Goal: Check status: Check status

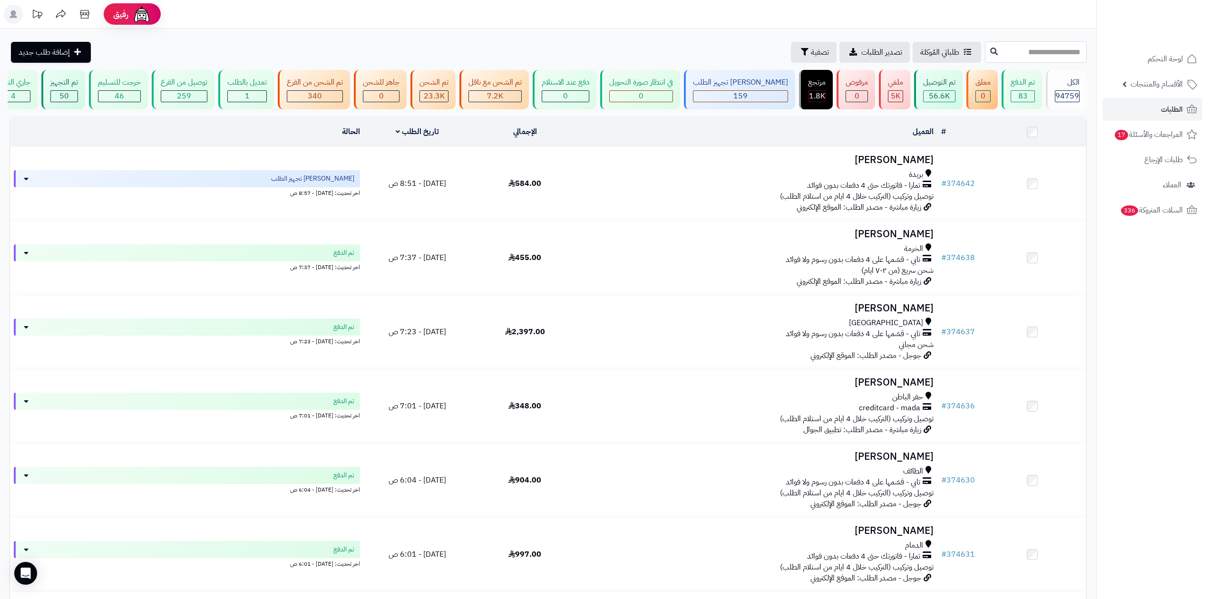
click at [1015, 50] on input "text" at bounding box center [1036, 51] width 102 height 21
paste input "******"
type input "******"
click at [987, 50] on button at bounding box center [994, 51] width 14 height 18
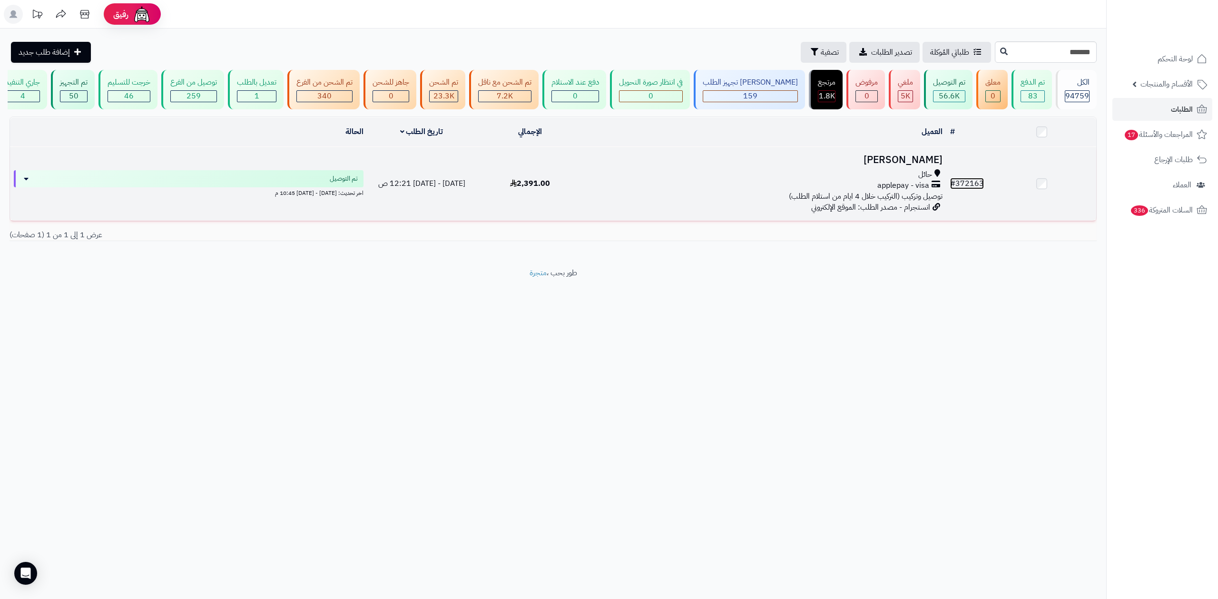
click at [967, 185] on link "# 372163" at bounding box center [967, 183] width 34 height 11
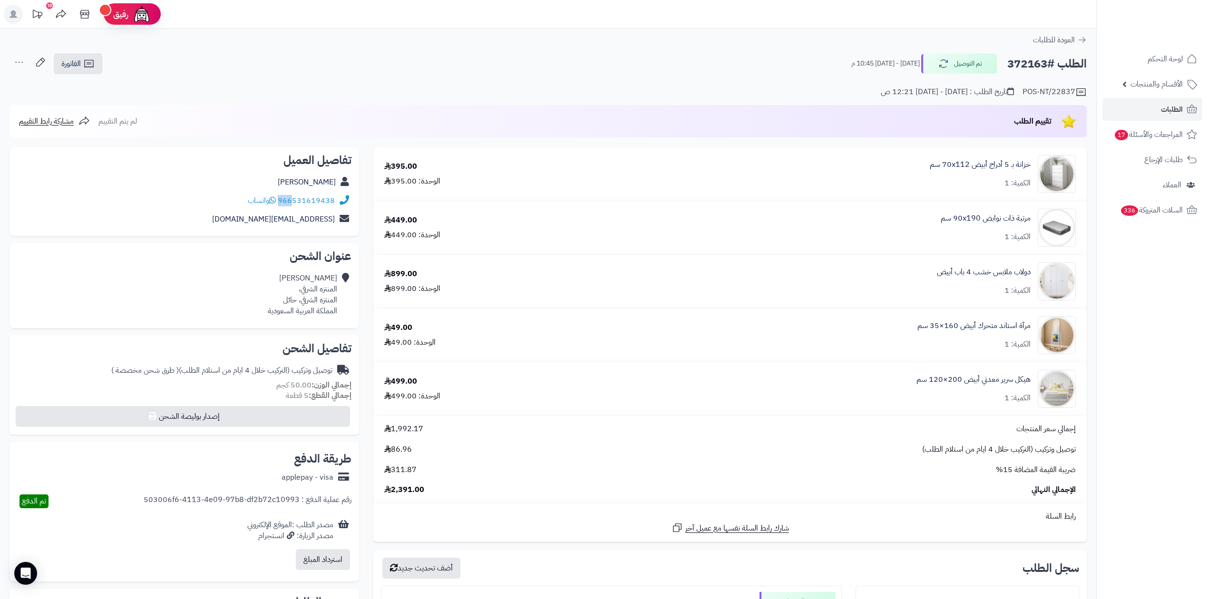
drag, startPoint x: 293, startPoint y: 208, endPoint x: 337, endPoint y: 203, distance: 44.1
click at [337, 203] on div "966531619438 واتساب" at bounding box center [184, 201] width 334 height 19
click at [263, 61] on div "الطلب #372163 تم التوصيل الإثنين - ١ سبتمبر ٢٠٢٥ - 10:45 م الفاتورة طباعة الفات…" at bounding box center [548, 64] width 1077 height 22
drag, startPoint x: 295, startPoint y: 207, endPoint x: 333, endPoint y: 206, distance: 37.6
click at [333, 206] on div "966531619438 واتساب" at bounding box center [184, 201] width 334 height 19
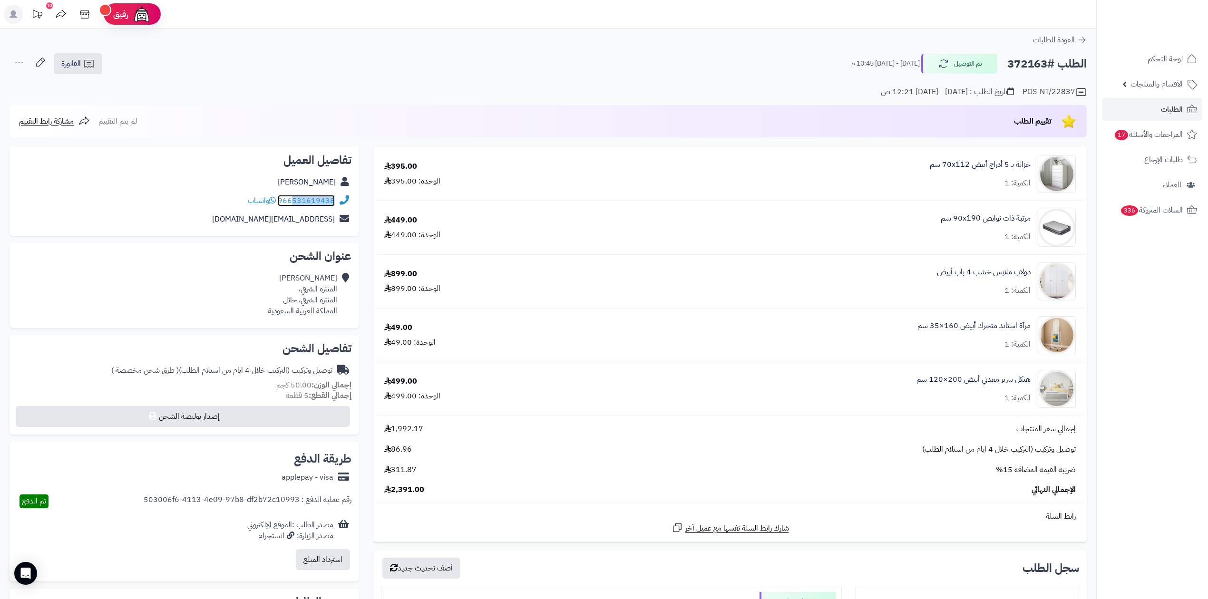
copy link "531619438"
copy h2 "372163"
